Goal: Communication & Community: Answer question/provide support

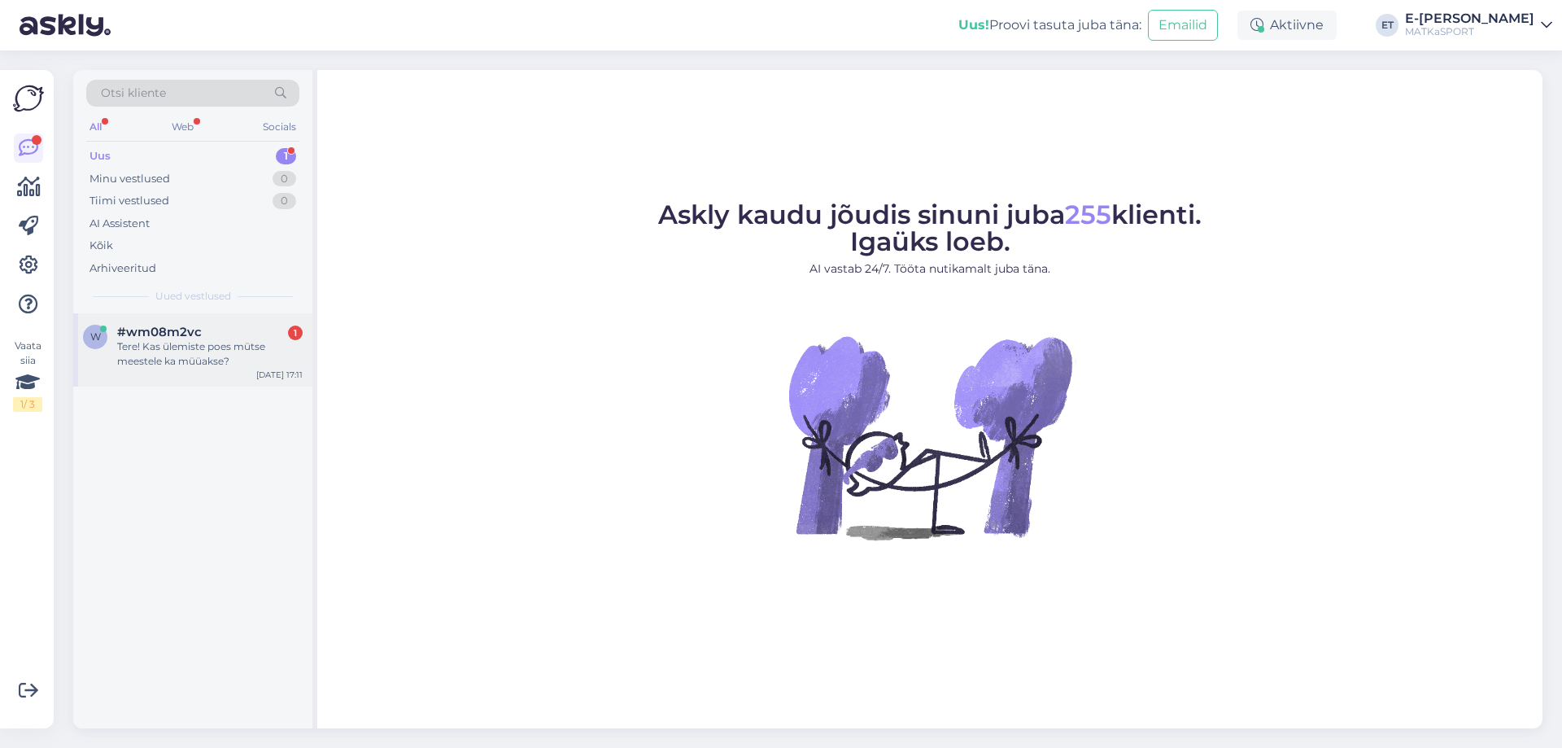
click at [248, 328] on div "#wm08m2vc 1" at bounding box center [210, 332] width 186 height 15
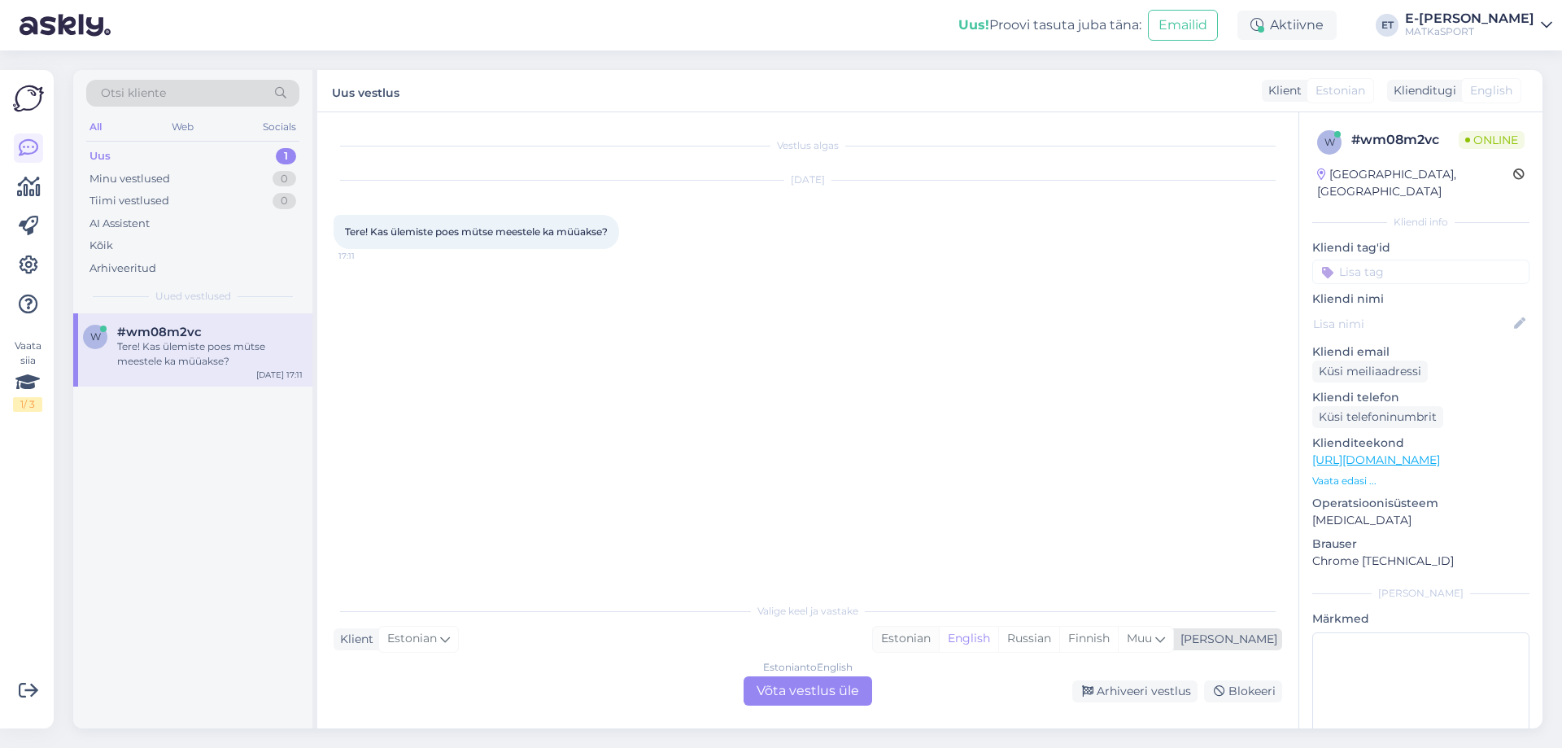
click at [939, 635] on div "Estonian" at bounding box center [906, 638] width 66 height 24
click at [831, 689] on div "Estonian to Estonian Võta vestlus üle" at bounding box center [808, 690] width 129 height 29
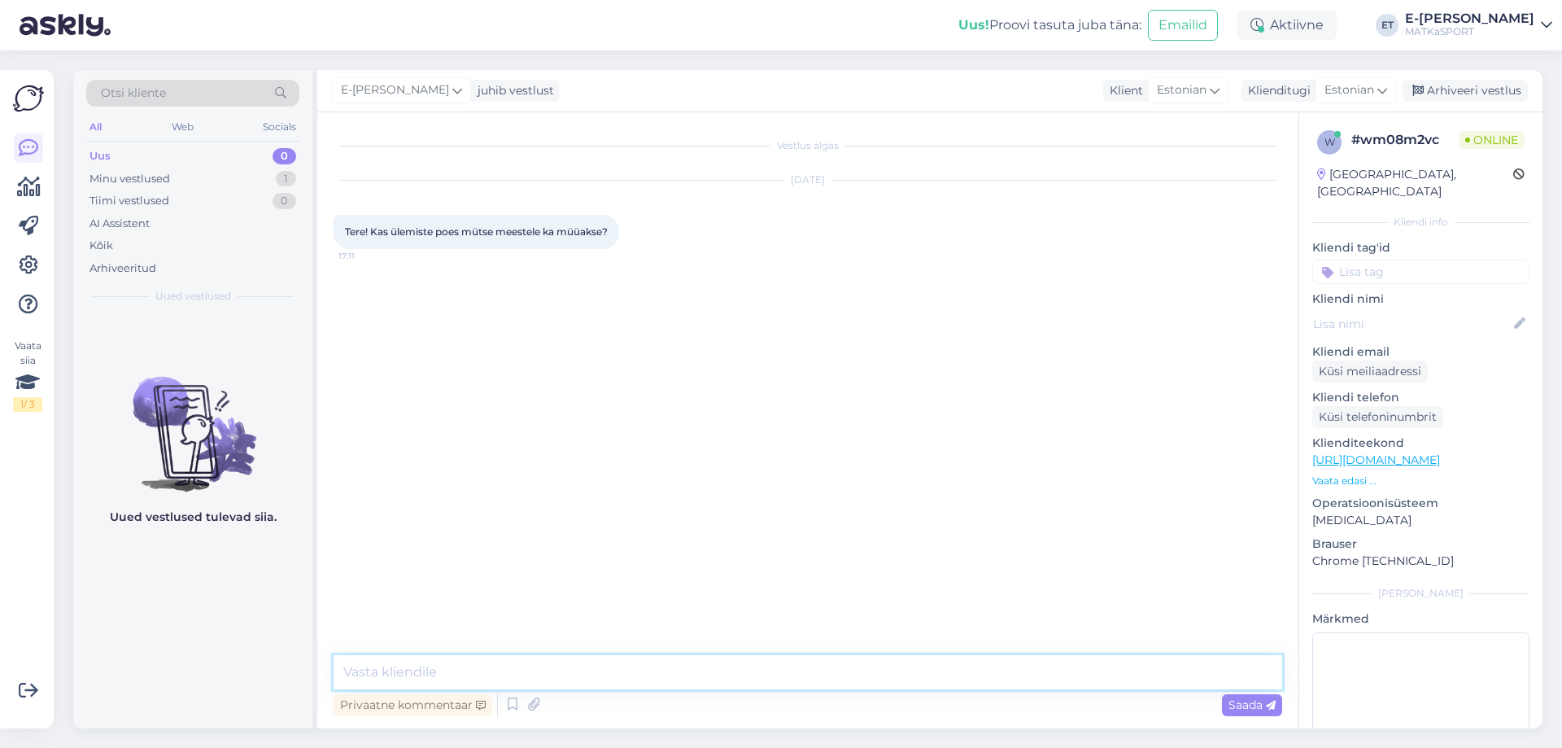
click at [542, 664] on textarea at bounding box center [808, 672] width 949 height 34
click at [428, 670] on textarea "Tere! Ikka Müüakse." at bounding box center [808, 672] width 949 height 34
click at [510, 674] on textarea "Tere! Ikka müüakse." at bounding box center [808, 672] width 949 height 34
paste textarea "https://matkasport.ee/202-mutsid"
click at [666, 671] on textarea "Tere! Ikka müüakse. Kui soovite eelnevalt valikuga tutvuda, siis klikake siia: …" at bounding box center [808, 672] width 949 height 34
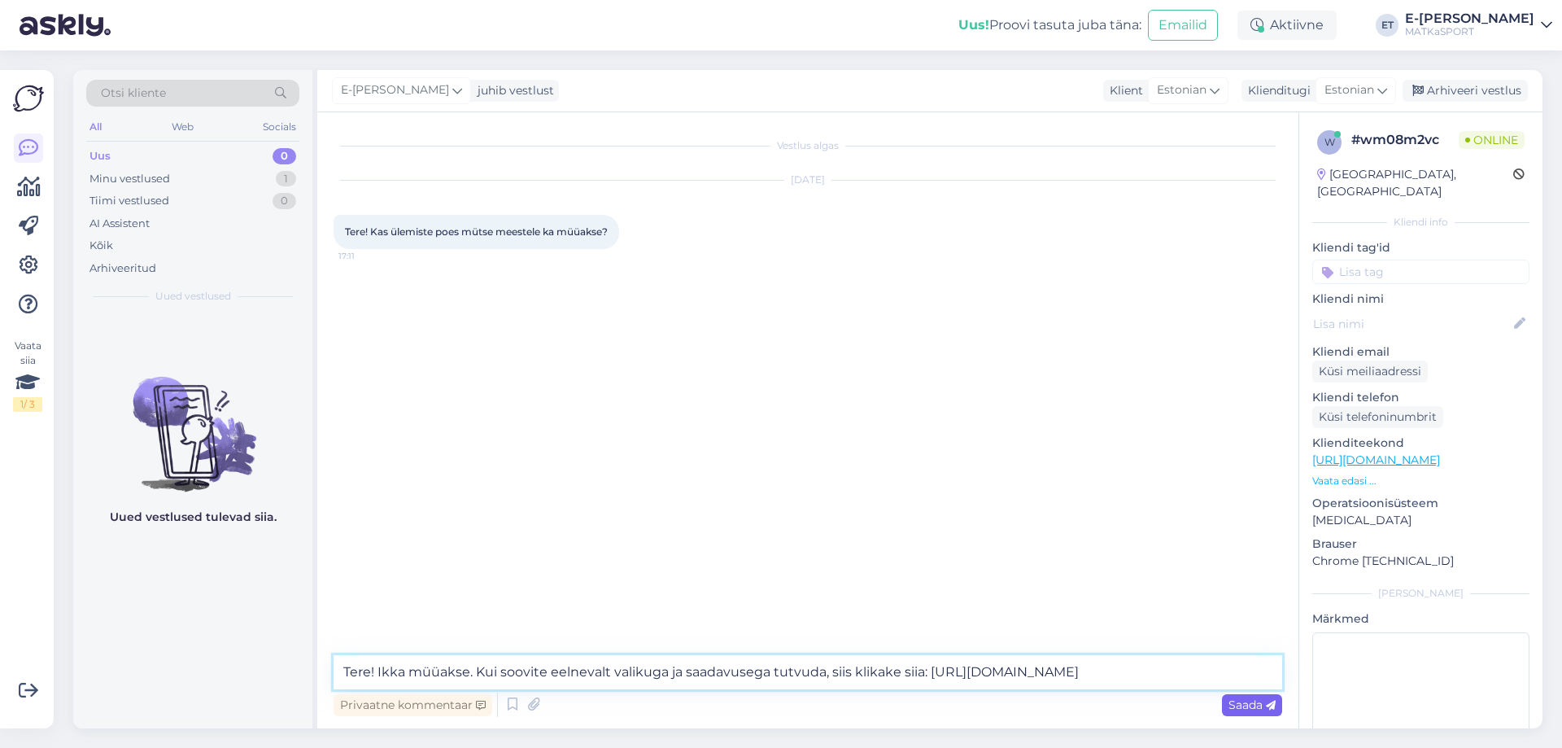
type textarea "Tere! Ikka müüakse. Kui soovite eelnevalt valikuga ja saadavusega tutvuda, siis…"
click at [1254, 711] on span "Saada" at bounding box center [1252, 704] width 47 height 15
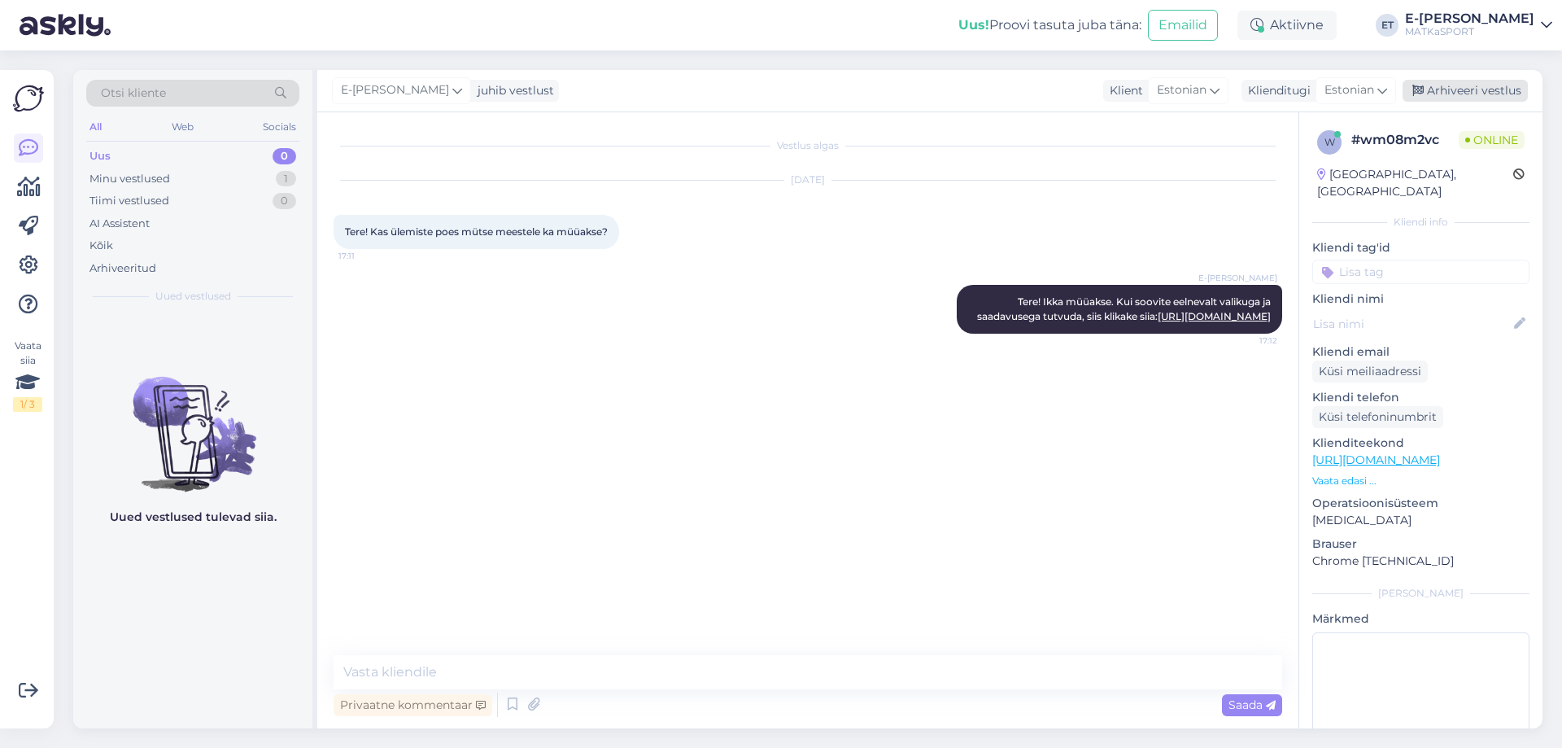
click at [1465, 94] on div "Arhiveeri vestlus" at bounding box center [1465, 91] width 125 height 22
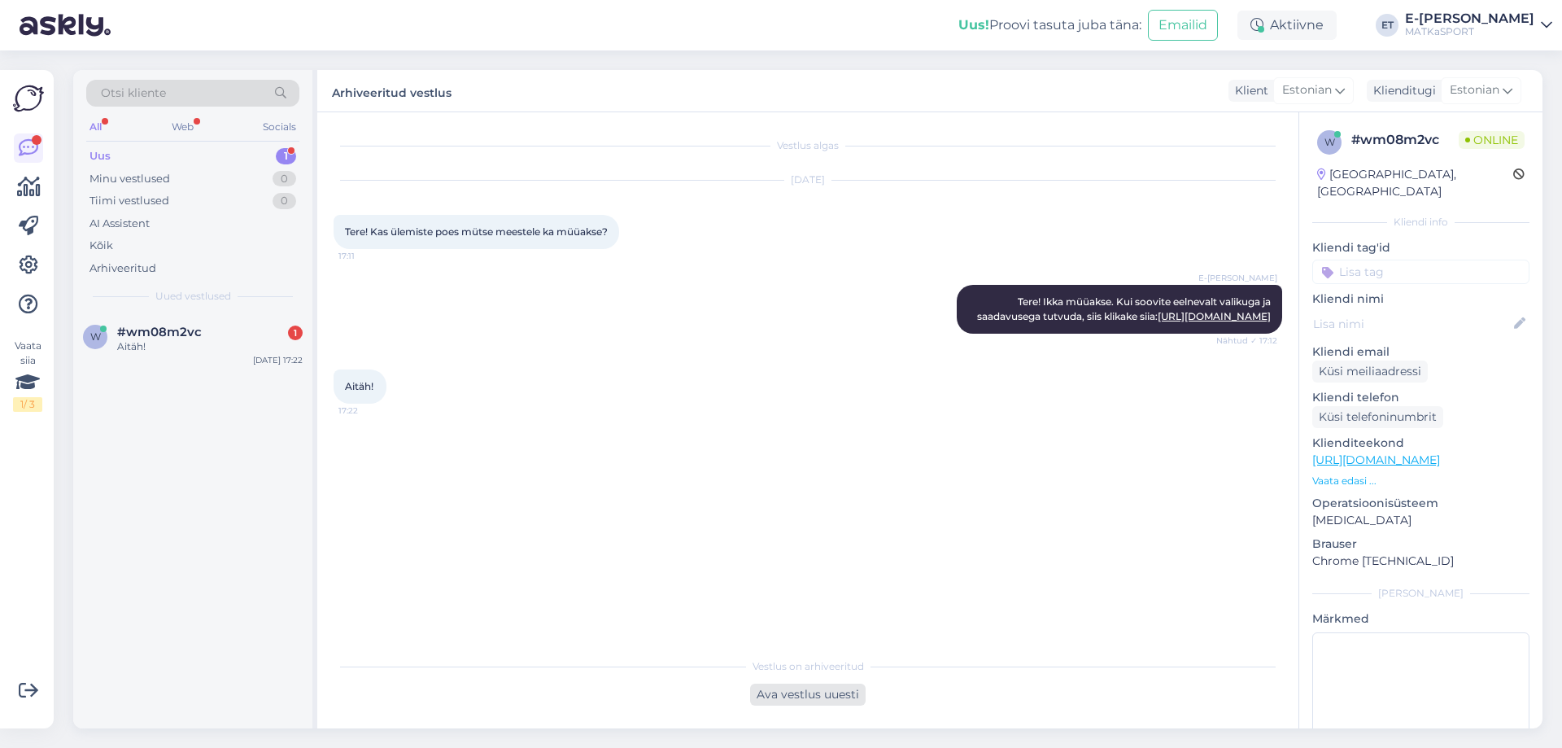
click at [775, 696] on div "Ava vestlus uuesti" at bounding box center [808, 694] width 116 height 22
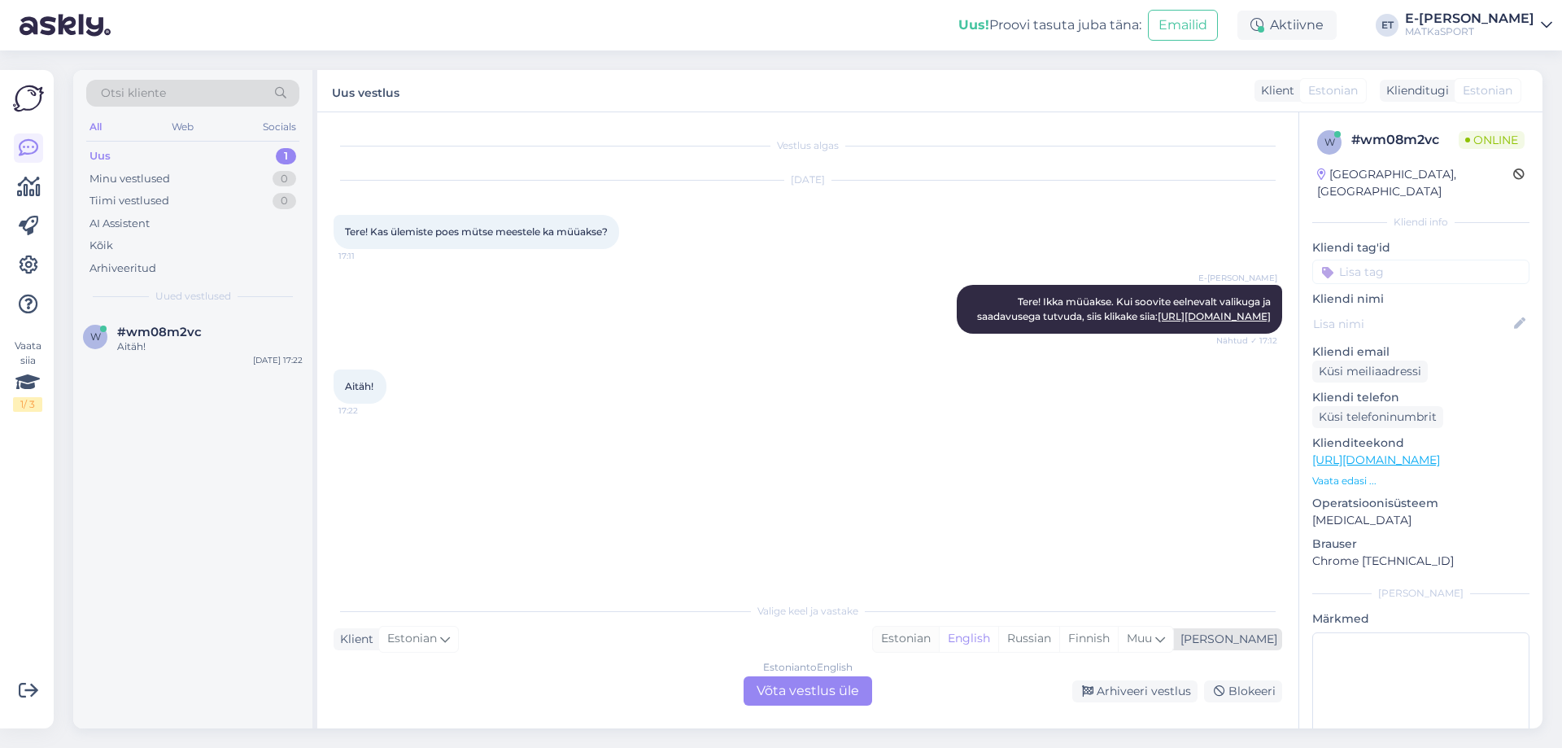
click at [939, 642] on div "Estonian" at bounding box center [906, 638] width 66 height 24
click at [810, 698] on div "Estonian to Estonian Võta vestlus üle" at bounding box center [808, 690] width 129 height 29
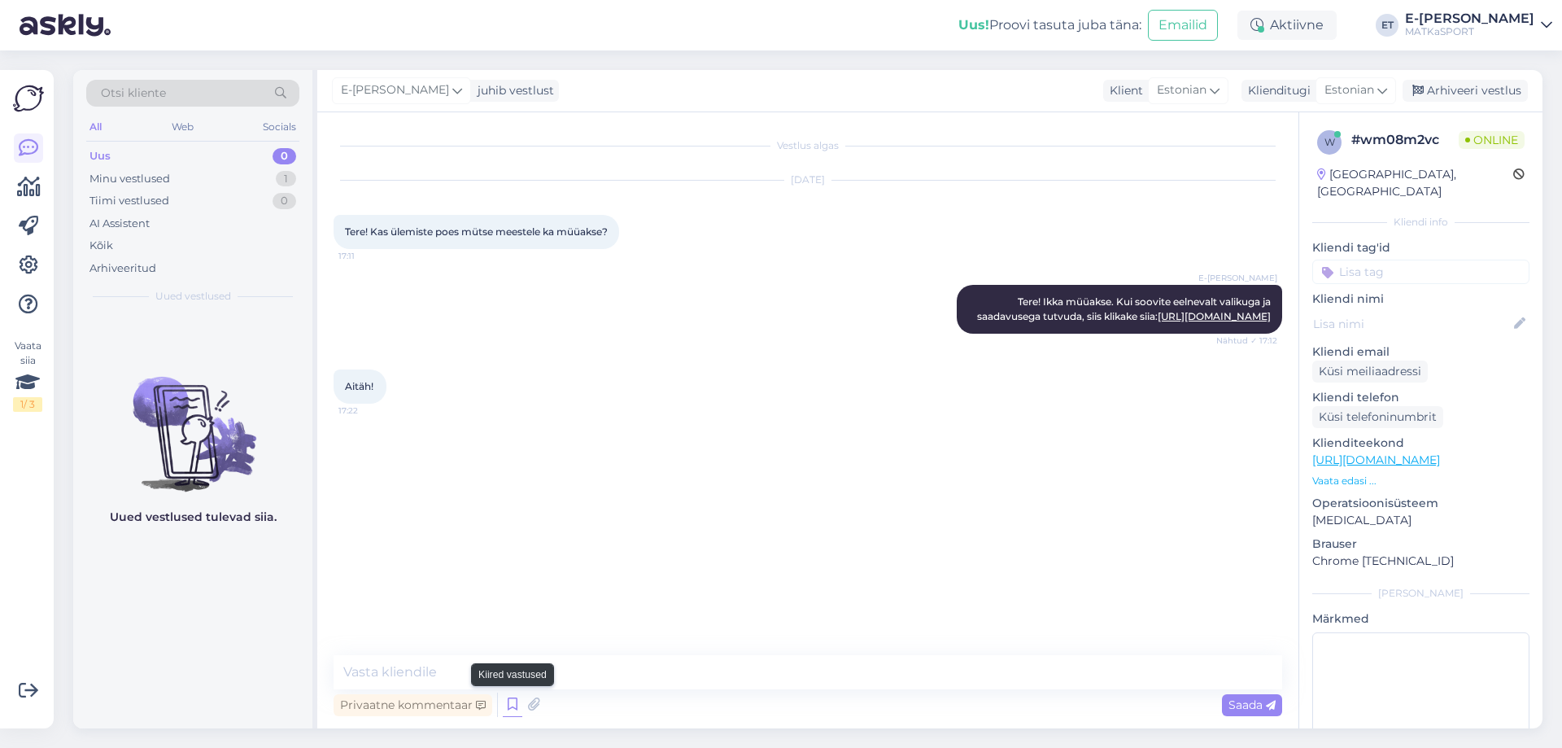
click at [513, 705] on icon at bounding box center [513, 704] width 20 height 24
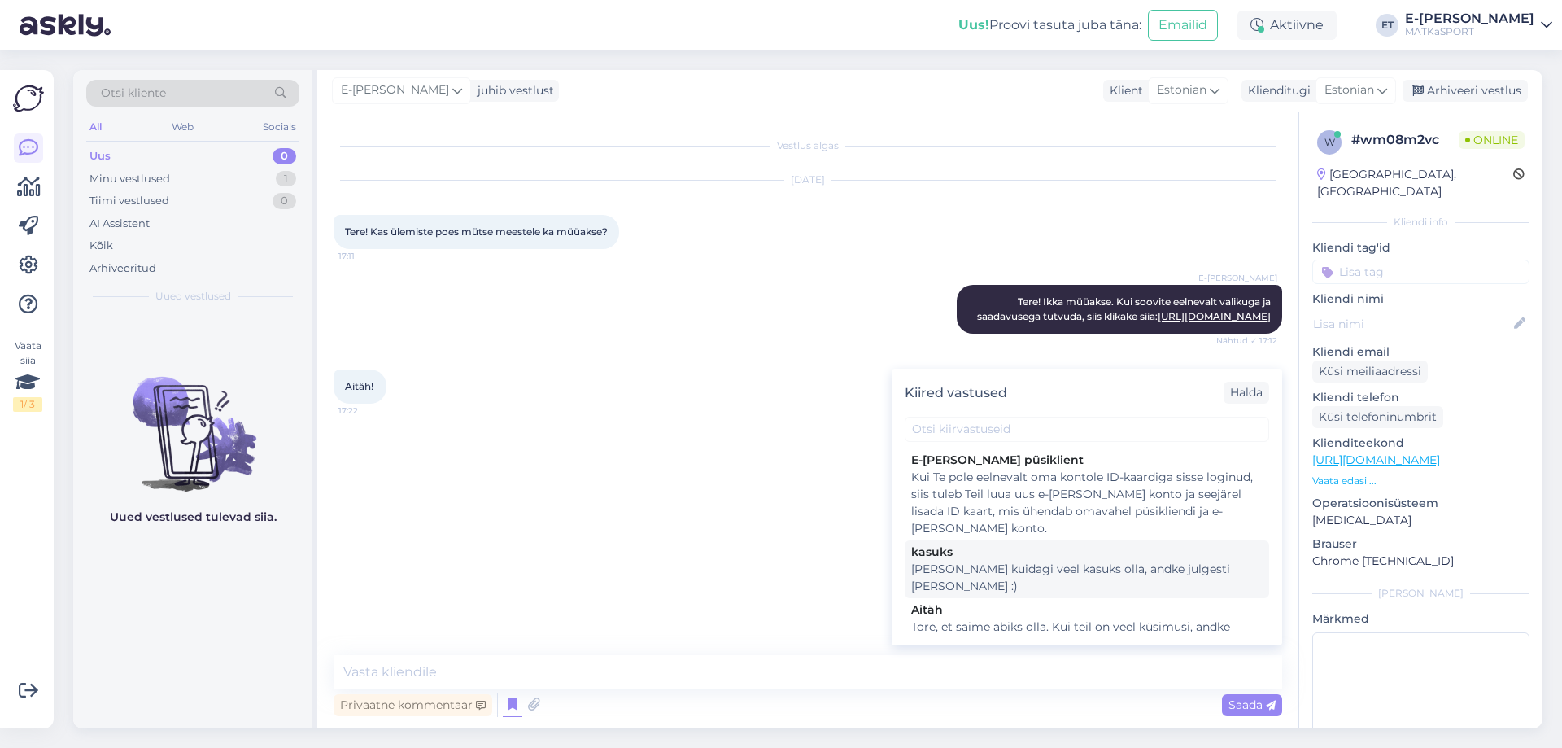
click at [999, 571] on div "Kui saame kuidagi veel kasuks olla, andke julgesti märku :)" at bounding box center [1086, 578] width 351 height 34
type textarea "Kui saame kuidagi veel kasuks olla, andke julgesti märku :)"
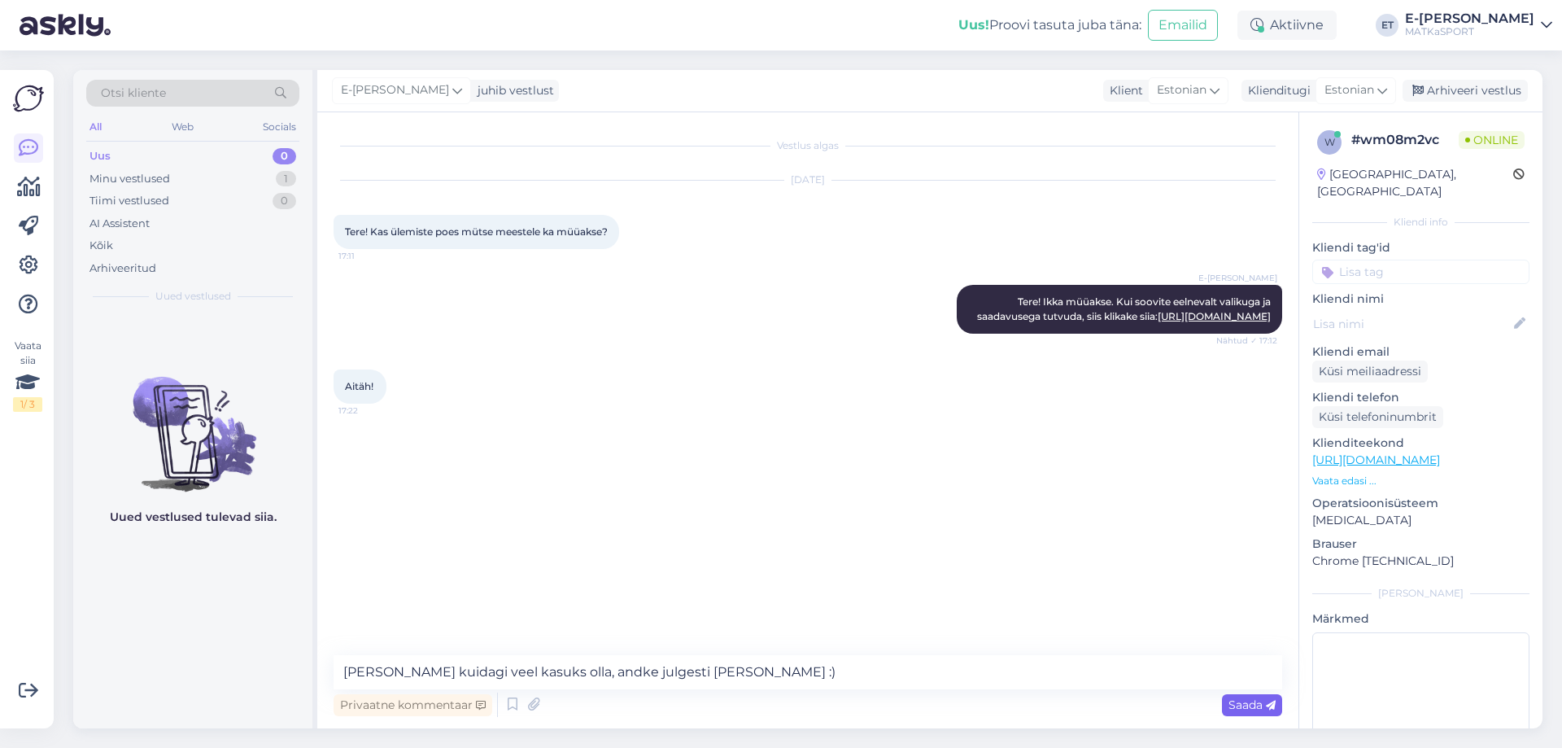
click at [1259, 709] on span "Saada" at bounding box center [1252, 704] width 47 height 15
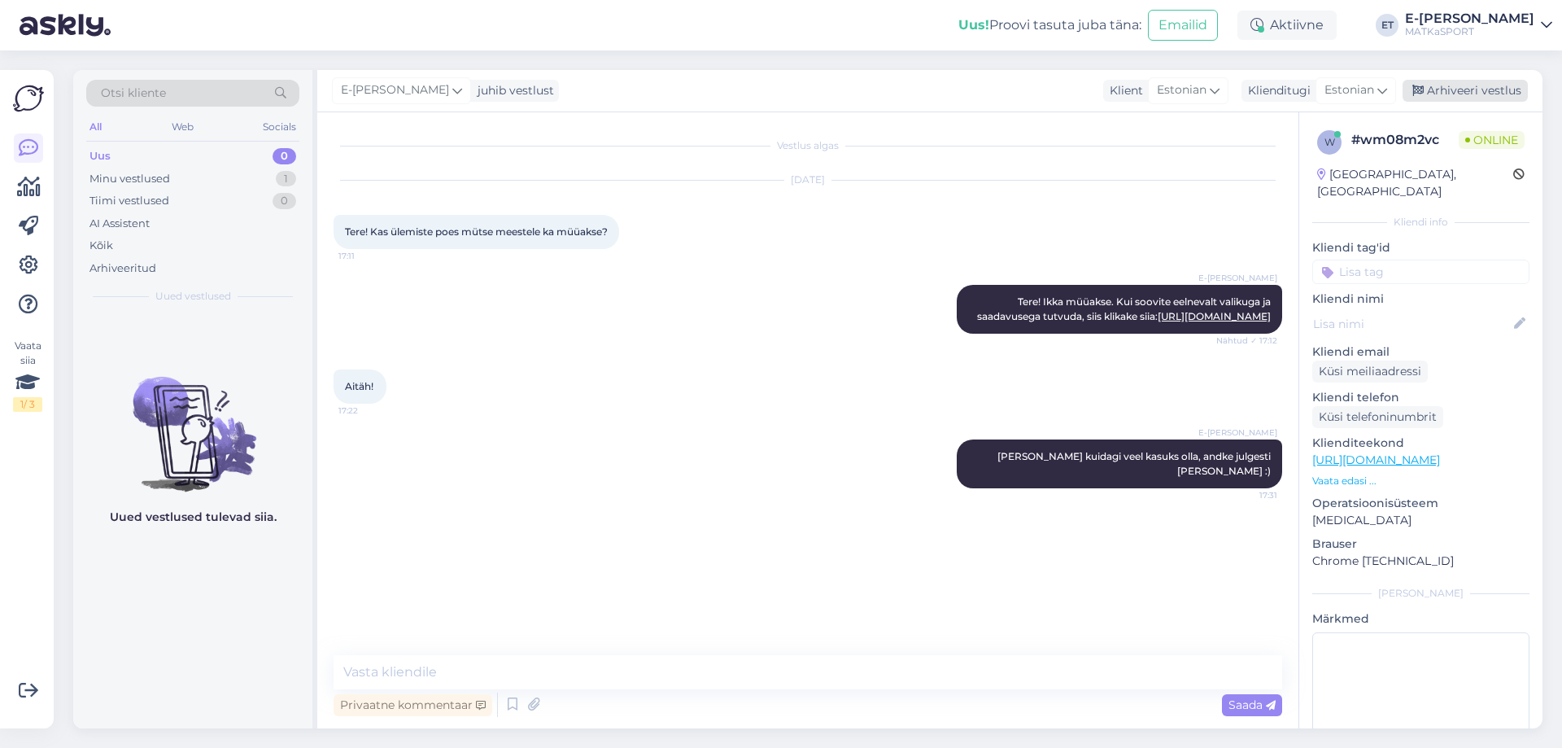
click at [1432, 82] on div "Arhiveeri vestlus" at bounding box center [1465, 91] width 125 height 22
